Goal: Check status: Check status

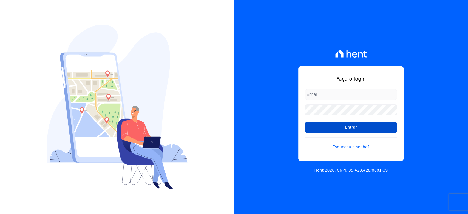
type input "[PERSON_NAME][EMAIL_ADDRESS][DOMAIN_NAME]"
click at [368, 127] on input "Entrar" at bounding box center [351, 127] width 92 height 11
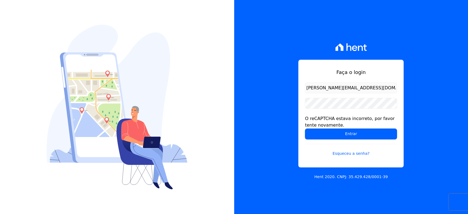
click at [306, 114] on form "hellen@3pnegociosimobiliarios.com.br O reCAPTCHA estava incorreto, por favor te…" at bounding box center [351, 122] width 92 height 81
click at [328, 132] on input "Entrar" at bounding box center [351, 133] width 92 height 11
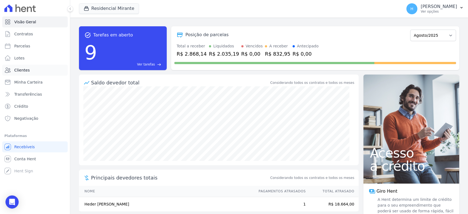
click at [22, 71] on span "Clientes" at bounding box center [21, 69] width 15 height 5
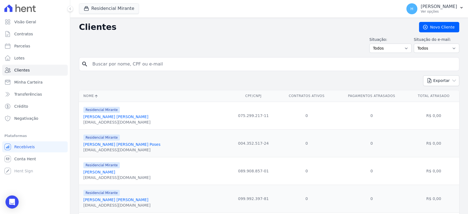
click at [103, 2] on div "Residencial [PERSON_NAME] [GEOGRAPHIC_DATA] [GEOGRAPHIC_DATA] [PERSON_NAME] [GE…" at bounding box center [239, 9] width 321 height 18
click at [109, 8] on button "Residencial Mirante" at bounding box center [109, 8] width 60 height 10
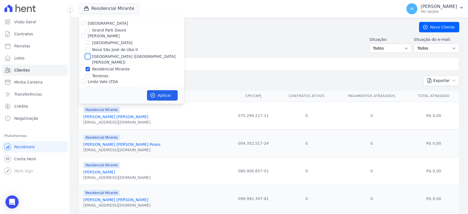
click at [87, 58] on input "[GEOGRAPHIC_DATA] ([GEOGRAPHIC_DATA][PERSON_NAME])" at bounding box center [87, 56] width 4 height 4
checkbox input "true"
click at [88, 67] on input "Residencial Mirante" at bounding box center [87, 69] width 4 height 4
checkbox input "false"
click at [88, 54] on input "[GEOGRAPHIC_DATA] ([GEOGRAPHIC_DATA][PERSON_NAME])" at bounding box center [87, 56] width 4 height 4
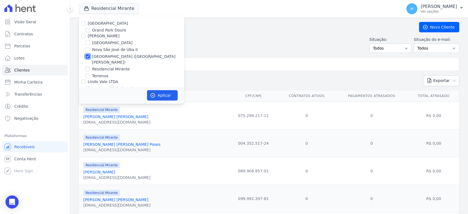
checkbox input "false"
click at [85, 22] on input "[GEOGRAPHIC_DATA]" at bounding box center [83, 23] width 4 height 4
checkbox input "true"
click at [159, 96] on button "Aplicar" at bounding box center [162, 95] width 31 height 10
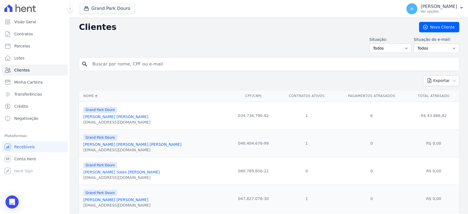
click at [207, 66] on input "search" at bounding box center [272, 64] width 367 height 11
paste input "[PERSON_NAME]"
type input "[PERSON_NAME]"
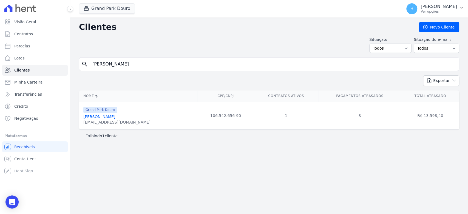
click at [114, 116] on link "[PERSON_NAME]" at bounding box center [99, 117] width 32 height 4
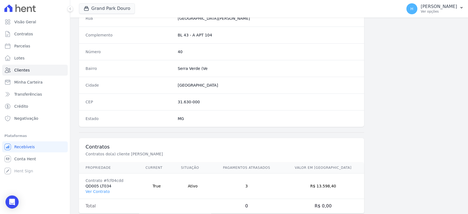
scroll to position [298, 0]
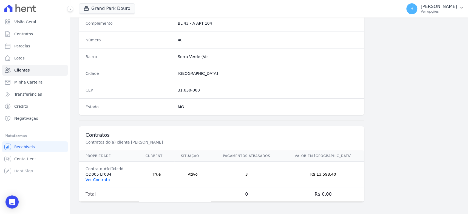
click at [93, 179] on link "Ver Contrato" at bounding box center [97, 180] width 24 height 4
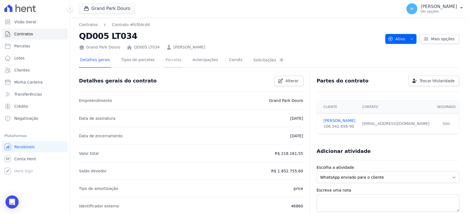
click at [164, 61] on link "Parcelas" at bounding box center [173, 60] width 18 height 15
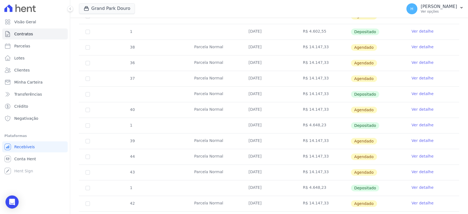
scroll to position [335, 0]
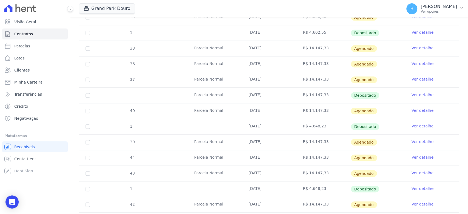
drag, startPoint x: 322, startPoint y: 128, endPoint x: 305, endPoint y: 126, distance: 17.1
click at [305, 126] on td "R$ 4.648,23" at bounding box center [323, 126] width 54 height 15
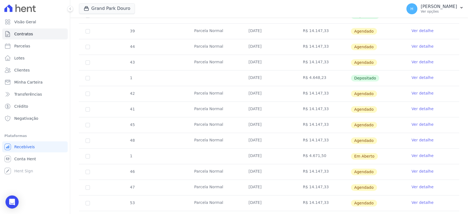
scroll to position [487, 0]
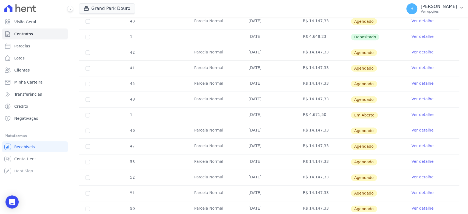
drag, startPoint x: 322, startPoint y: 111, endPoint x: 276, endPoint y: 118, distance: 46.0
click at [276, 118] on tr "1 [DATE] R$ 4.671,50 Em [GEOGRAPHIC_DATA] Ver detalhe" at bounding box center [269, 115] width 380 height 16
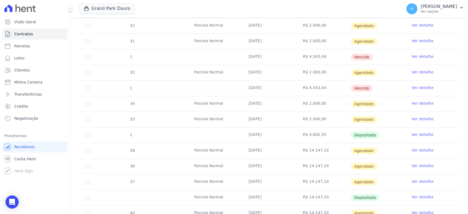
scroll to position [243, 0]
